Goal: Ask a question

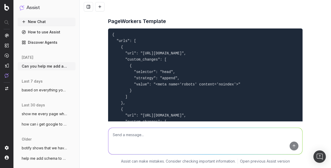
scroll to position [1228, 0]
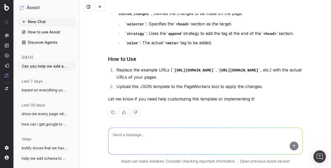
click at [36, 22] on button "New Chat" at bounding box center [47, 22] width 58 height 8
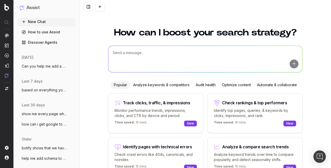
scroll to position [33, 0]
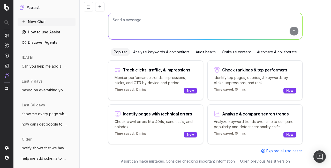
click at [154, 26] on textarea at bounding box center [205, 26] width 194 height 26
type textarea "Can you help me create sitemaps for autoexpress?"
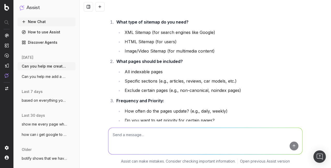
scroll to position [24, 0]
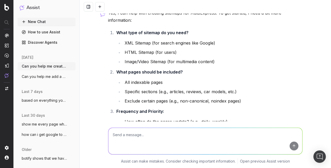
click at [162, 138] on textarea at bounding box center [205, 141] width 194 height 26
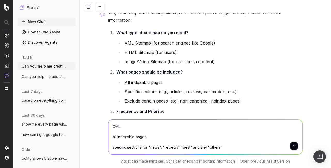
click at [228, 149] on textarea "XML all indexable pages specific sections for "news", "reviews" "best" and any …" at bounding box center [205, 136] width 194 height 35
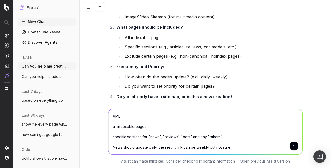
scroll to position [101, 0]
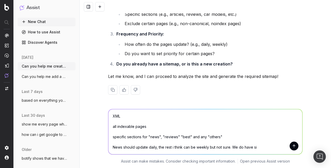
click at [232, 147] on textarea "XML all indexable pages specific sections for "news", "reviews" "best" and any …" at bounding box center [205, 131] width 194 height 45
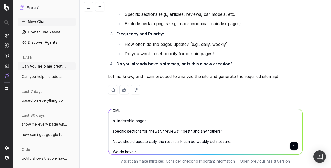
click at [144, 155] on div "XML all indexable pages specific sections for "news", "reviews" "best" and any …" at bounding box center [205, 131] width 198 height 56
click at [140, 151] on textarea "XML all indexable pages specific sections for "news", "reviews" "best" and any …" at bounding box center [205, 131] width 194 height 45
type textarea "XML all indexable pages specific sections for "news", "reviews" "best" and any …"
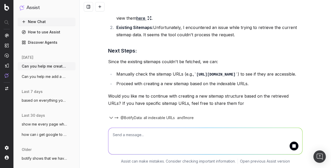
scroll to position [482, 0]
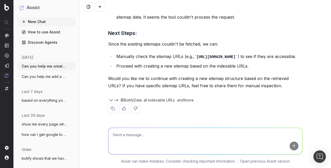
click at [168, 140] on textarea at bounding box center [205, 141] width 194 height 26
type textarea "yes please"
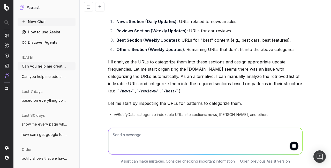
scroll to position [645, 0]
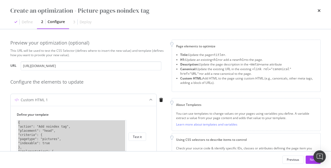
scroll to position [108, 0]
